Goal: Find specific page/section: Find specific page/section

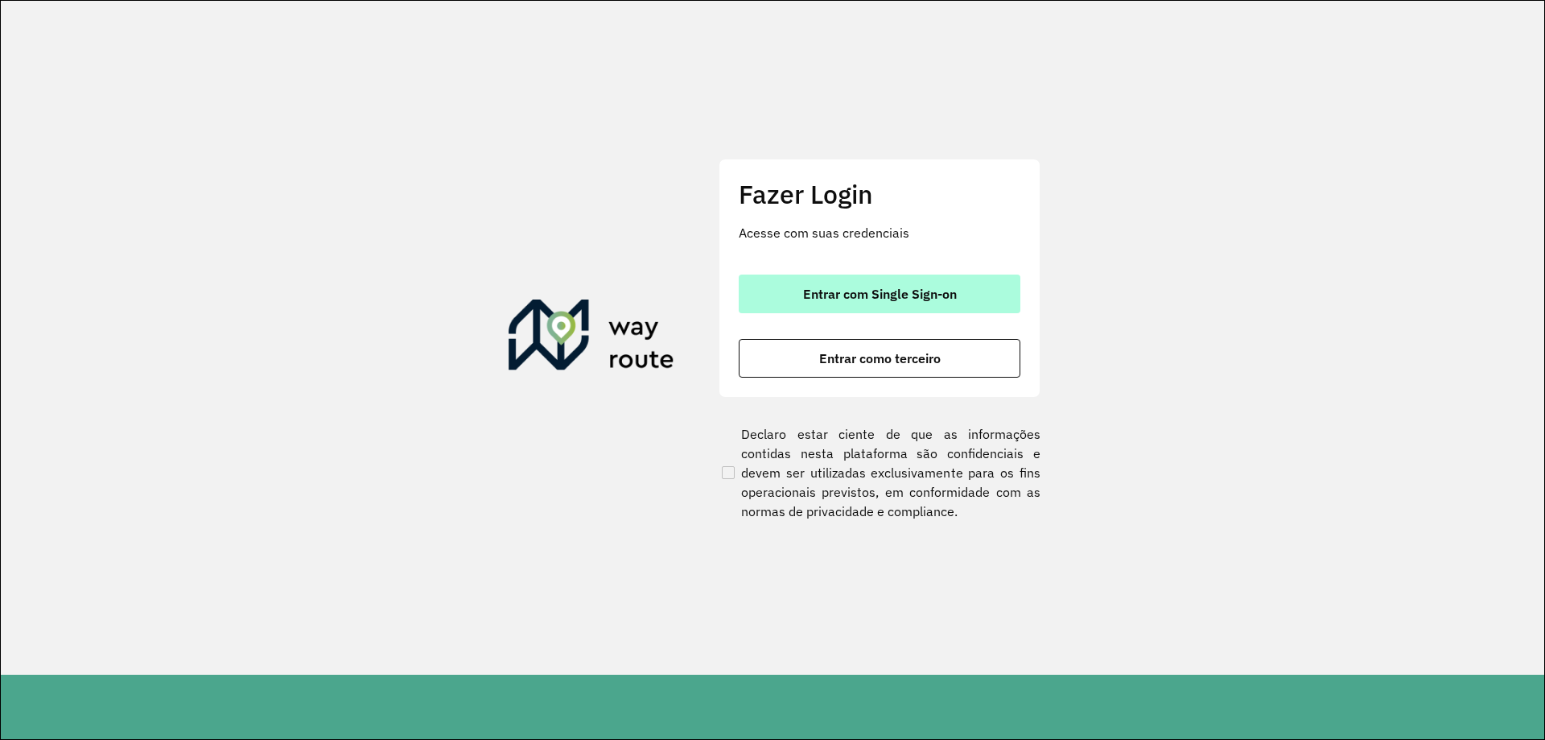
click at [827, 289] on span "Entrar com Single Sign-on" at bounding box center [880, 293] width 154 height 13
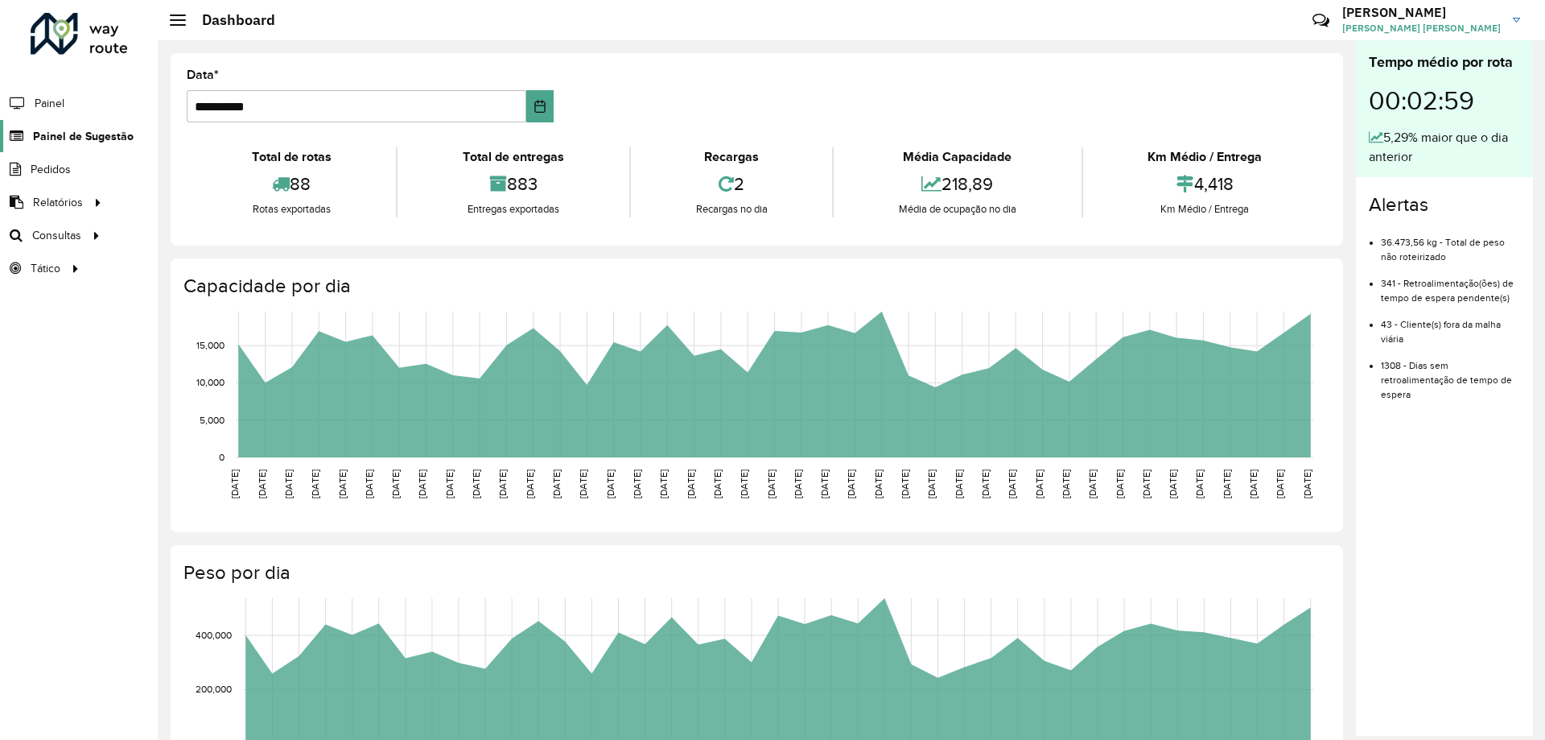
click at [88, 136] on span "Painel de Sugestão" at bounding box center [83, 136] width 101 height 17
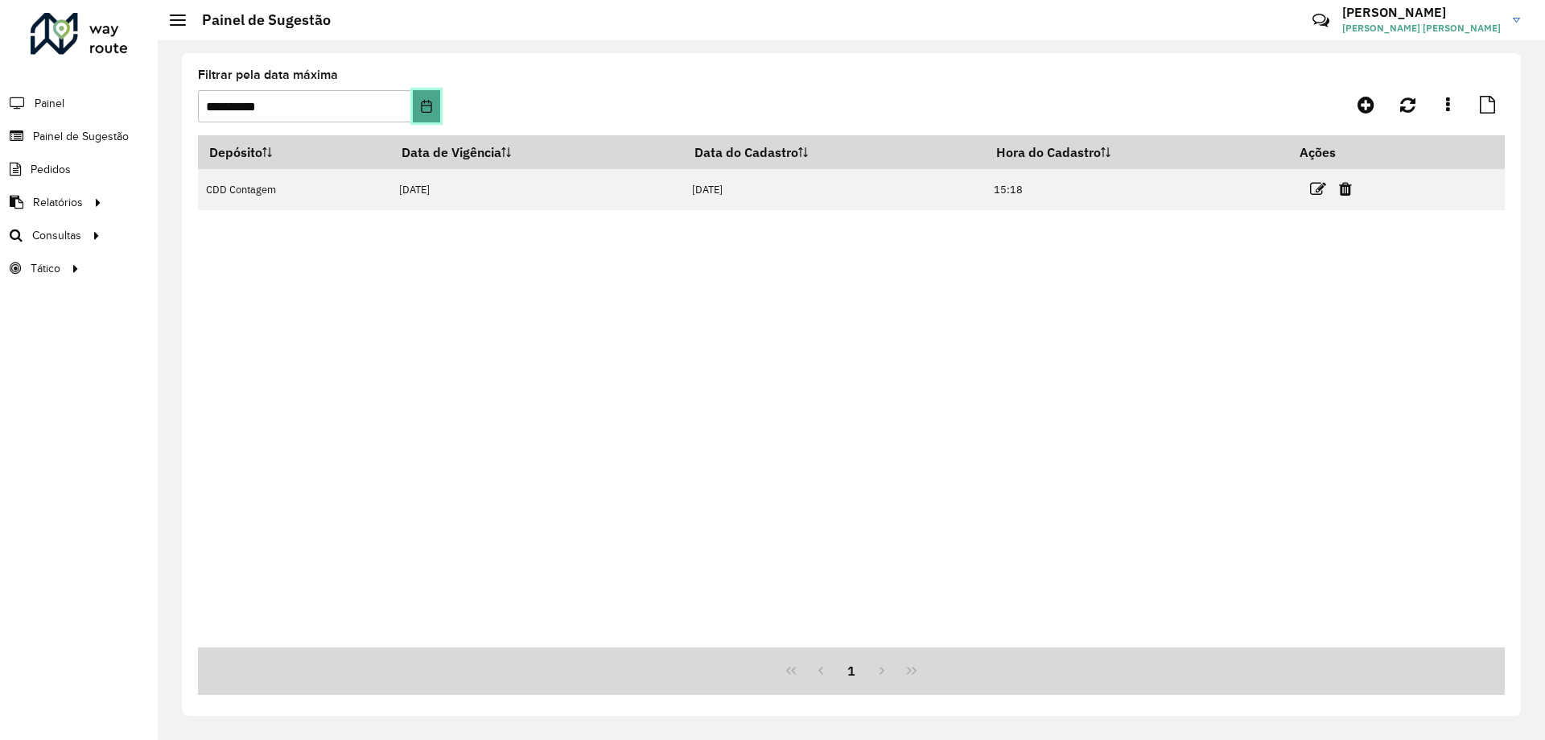
click at [431, 106] on icon "Choose Date" at bounding box center [426, 106] width 13 height 13
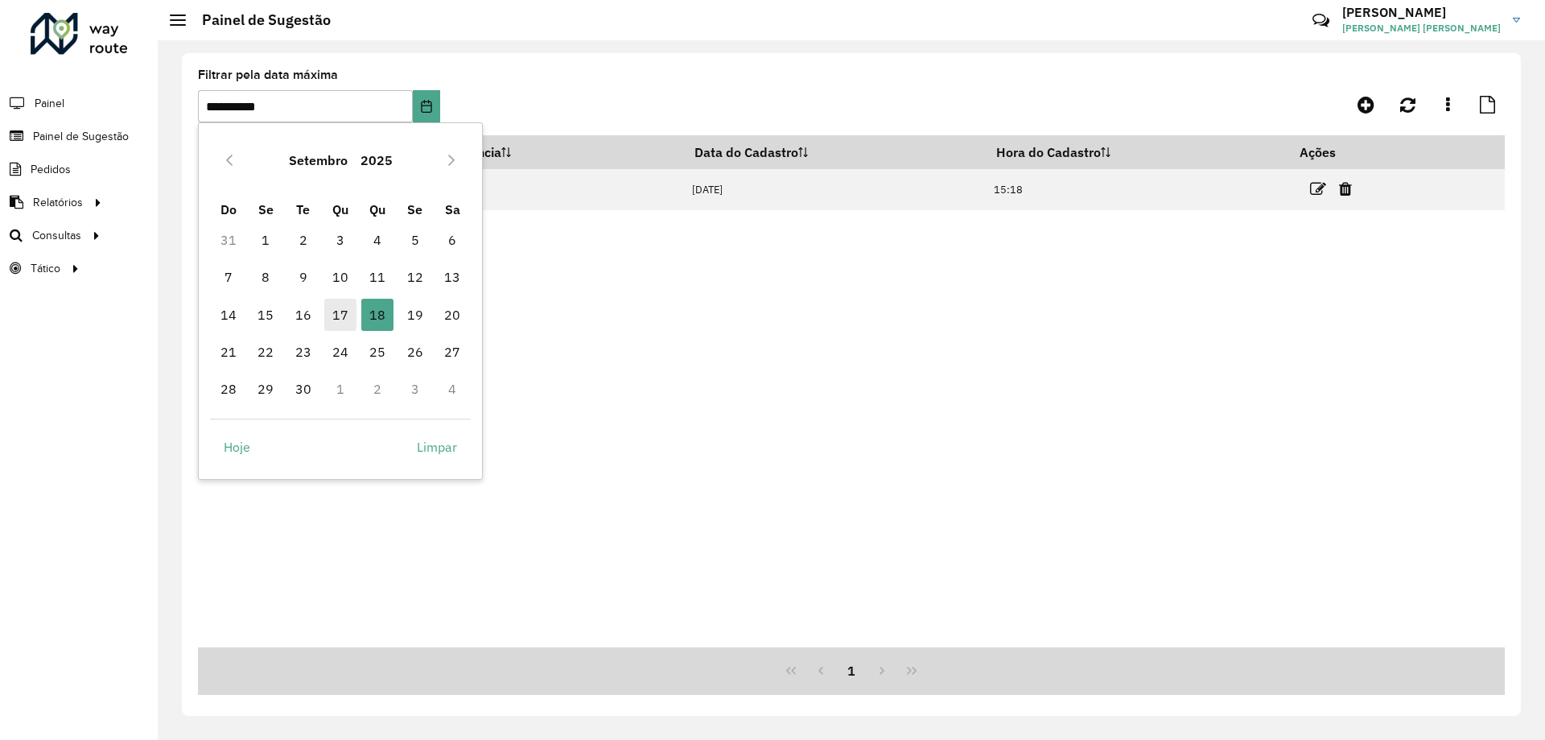
click at [335, 316] on span "17" at bounding box center [340, 315] width 32 height 32
type input "**********"
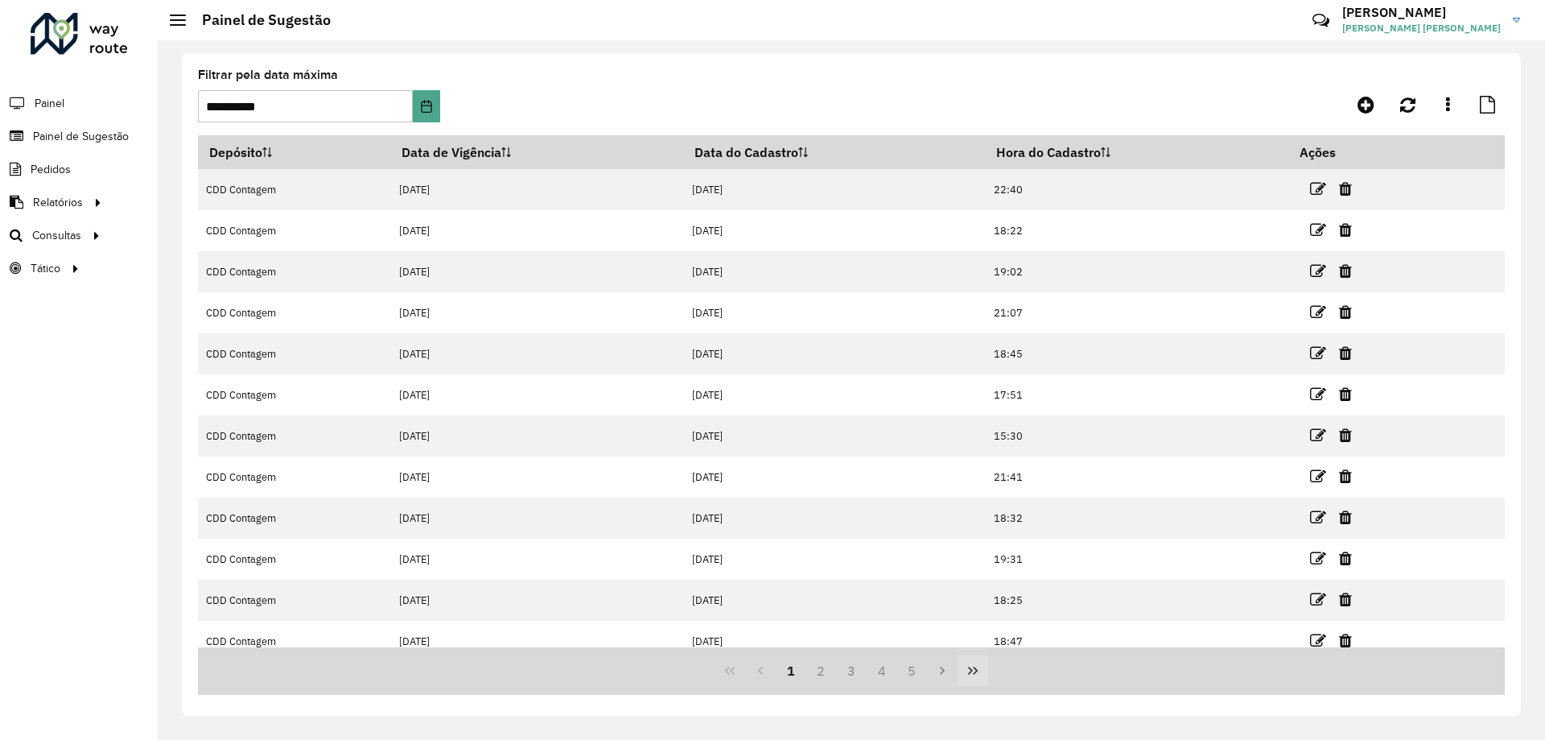
click at [967, 669] on icon "Last Page" at bounding box center [973, 670] width 13 height 13
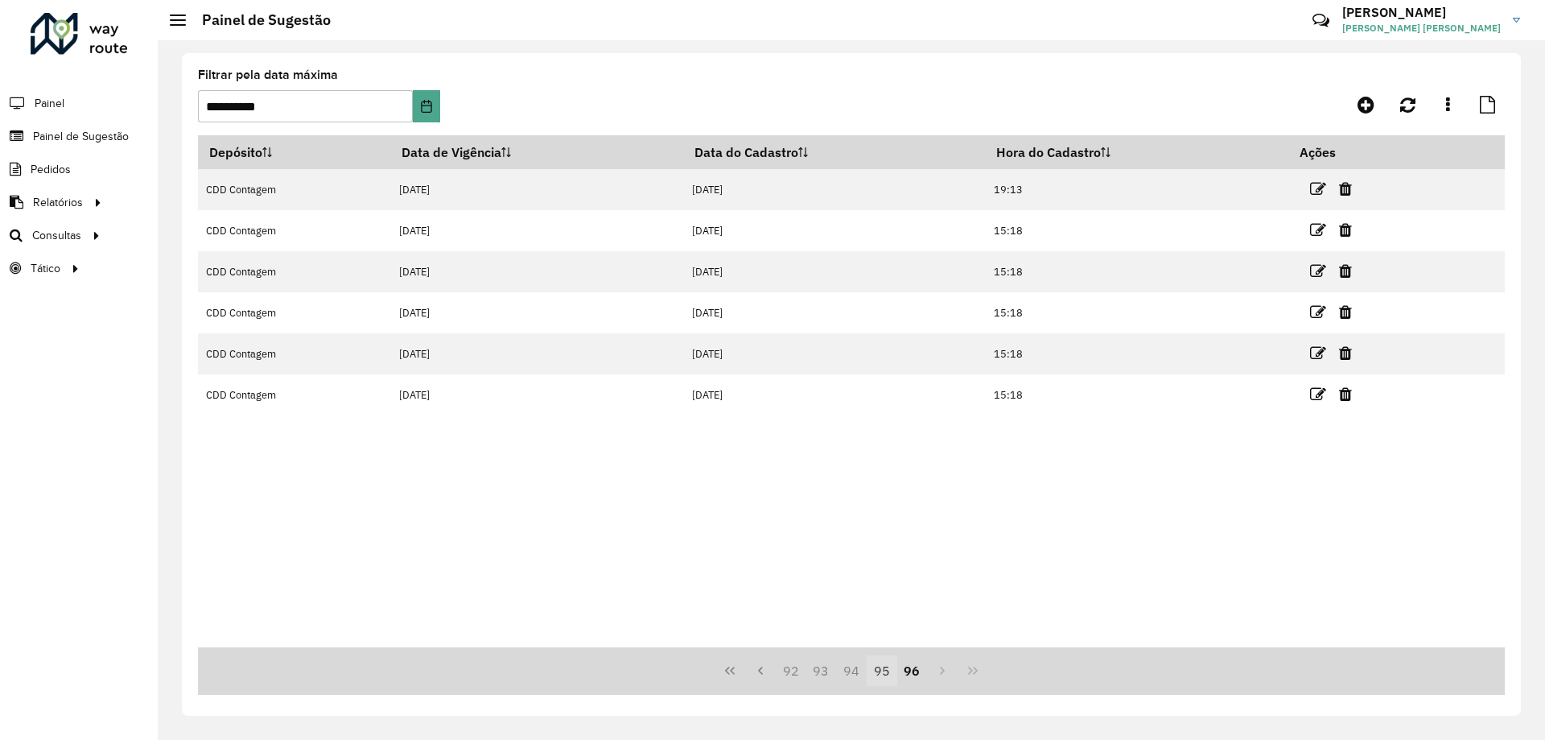
click at [880, 672] on button "95" at bounding box center [882, 670] width 31 height 31
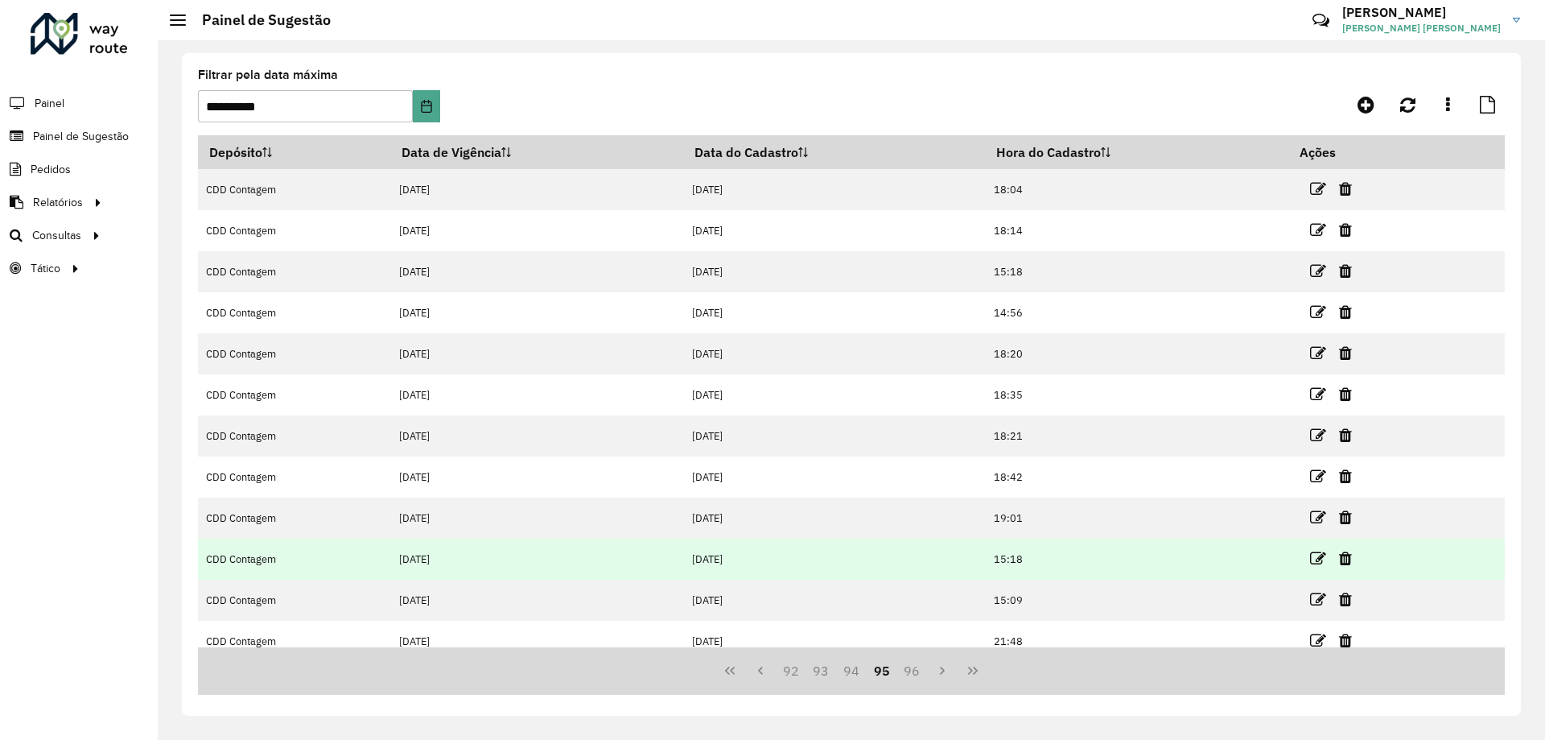
scroll to position [14, 0]
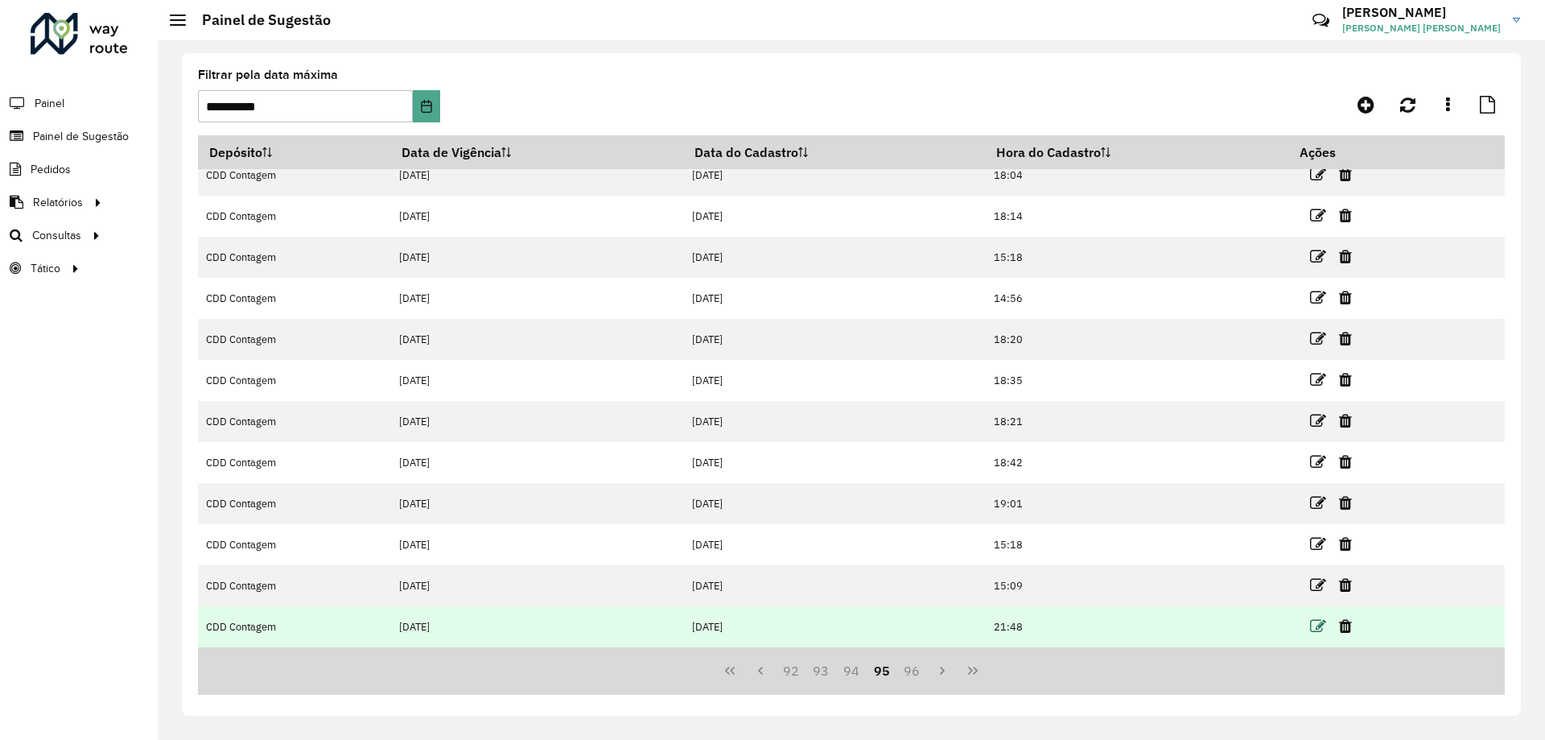
click at [1313, 625] on icon at bounding box center [1318, 626] width 16 height 16
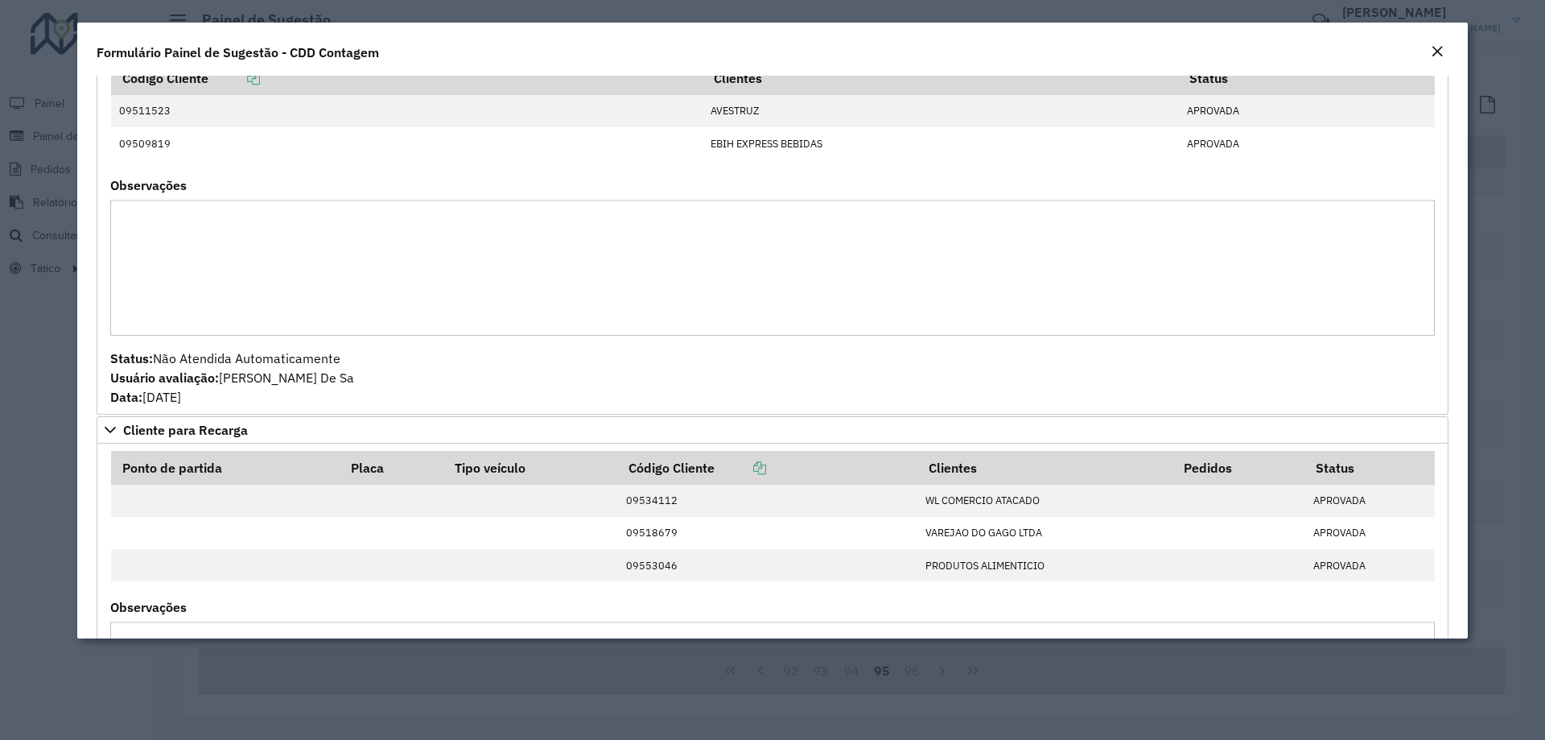
scroll to position [0, 0]
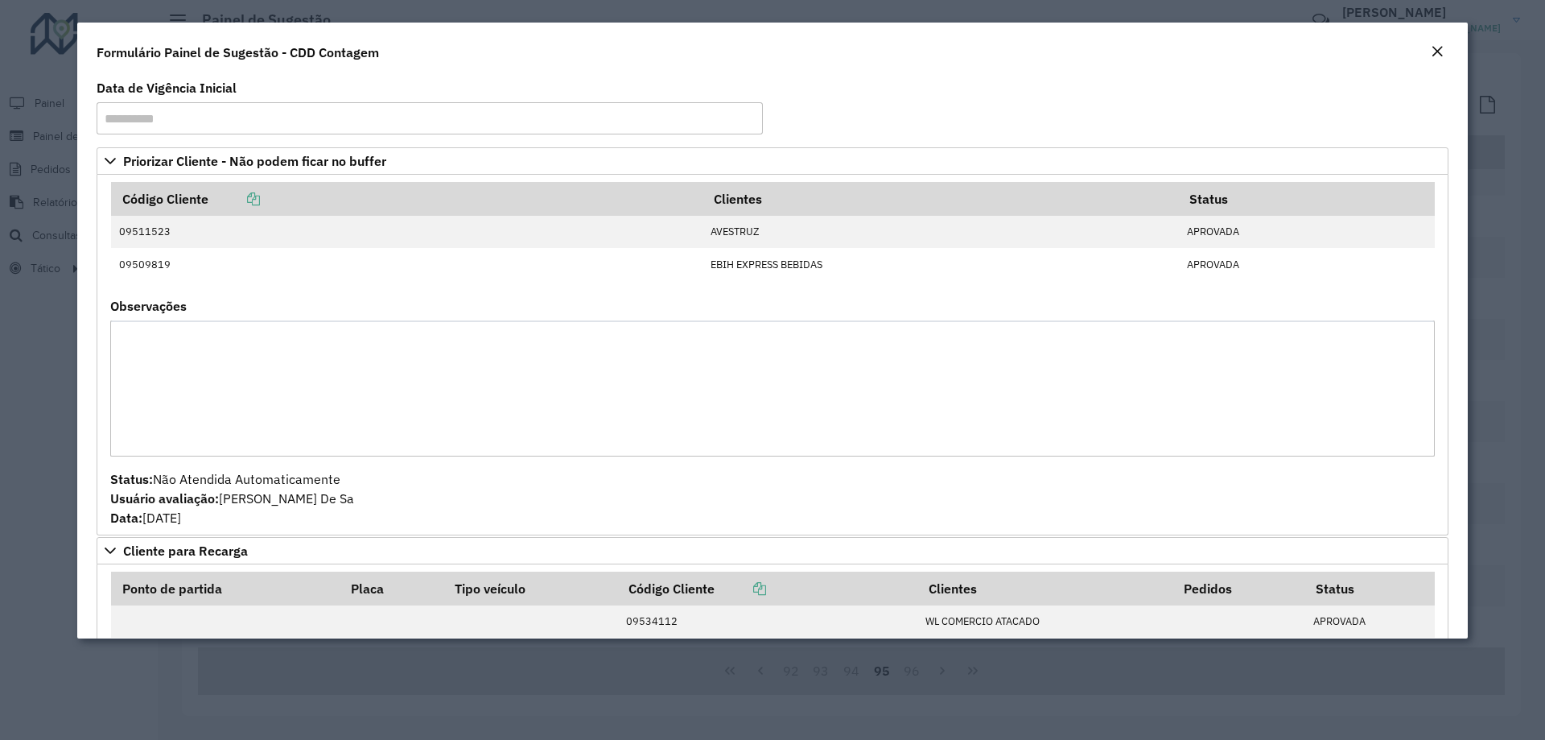
click at [1433, 60] on div "Close" at bounding box center [1437, 52] width 13 height 19
